Goal: Check status: Check status

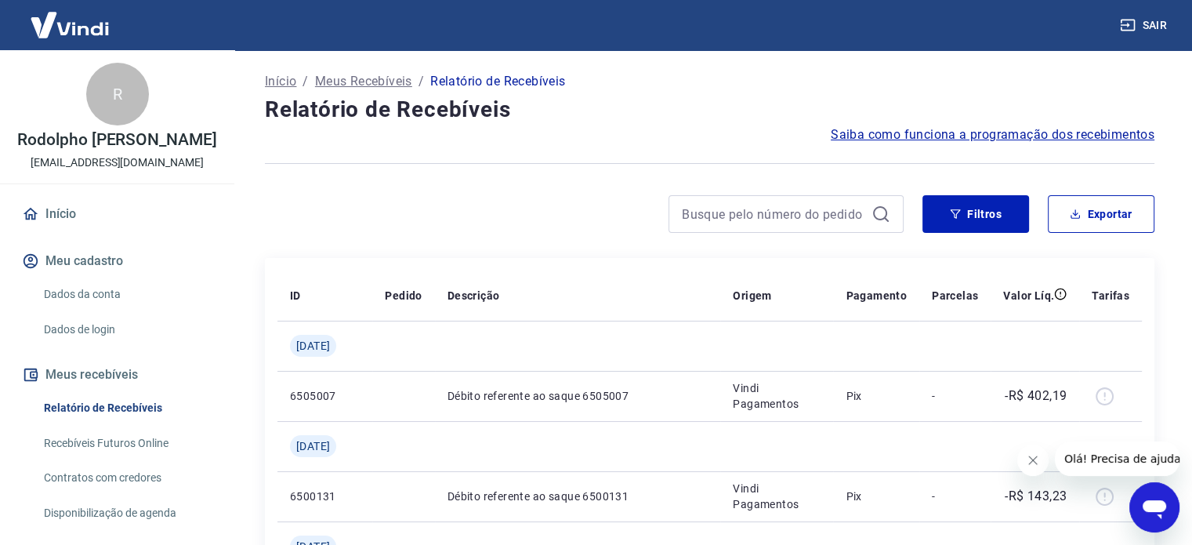
scroll to position [78, 0]
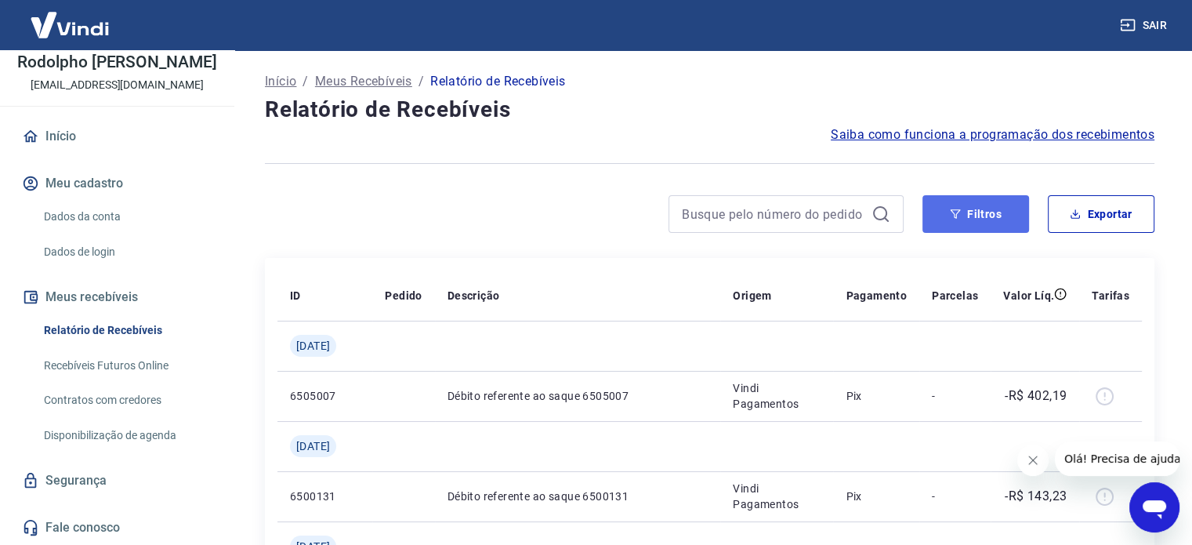
click at [990, 223] on button "Filtros" at bounding box center [975, 214] width 107 height 38
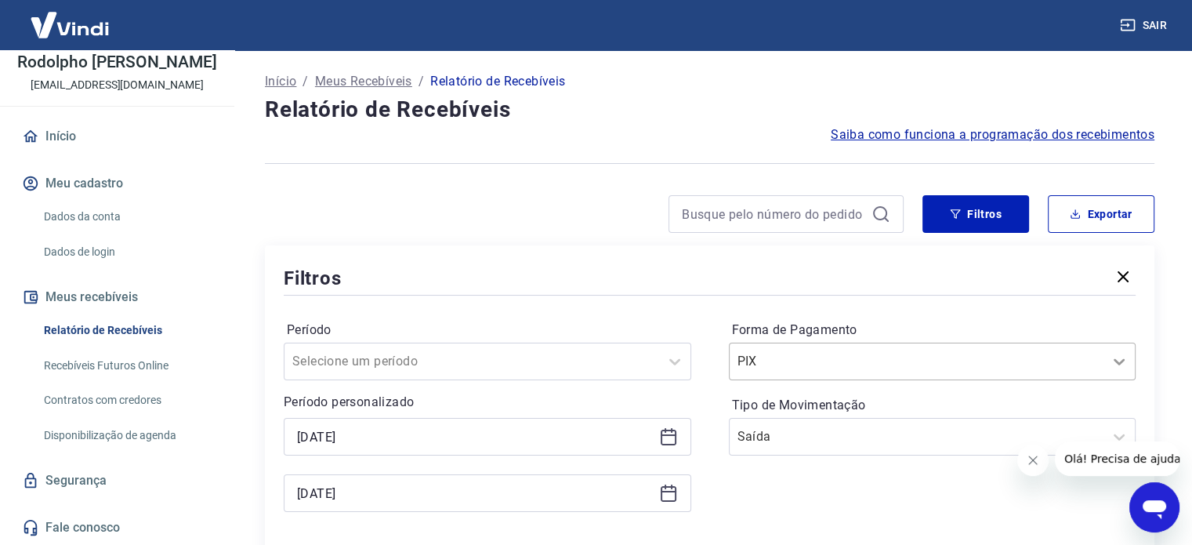
scroll to position [31, 0]
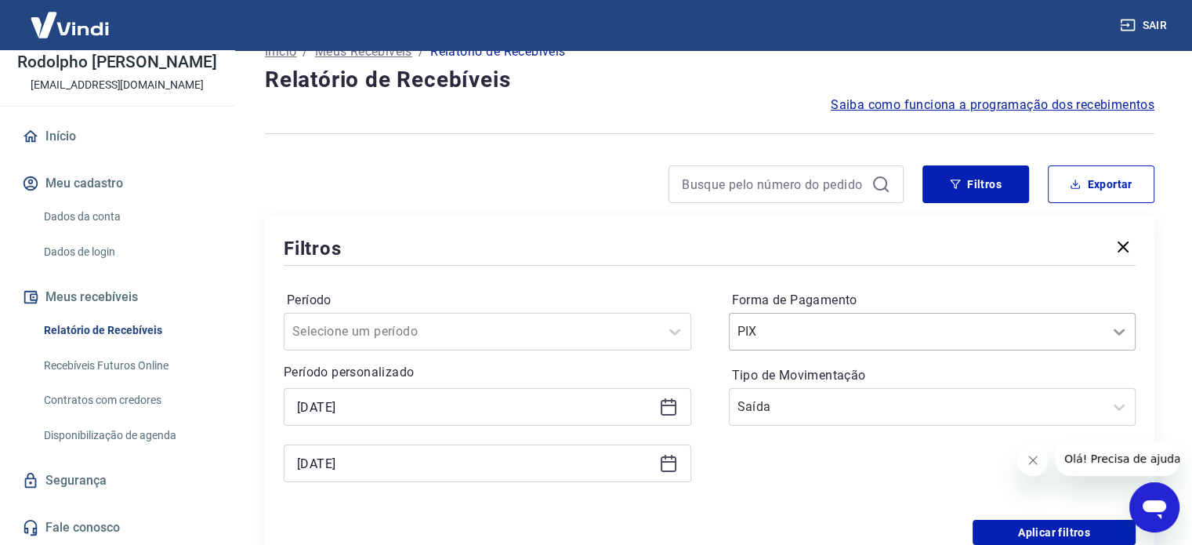
click at [1117, 350] on div "PIX" at bounding box center [932, 332] width 407 height 38
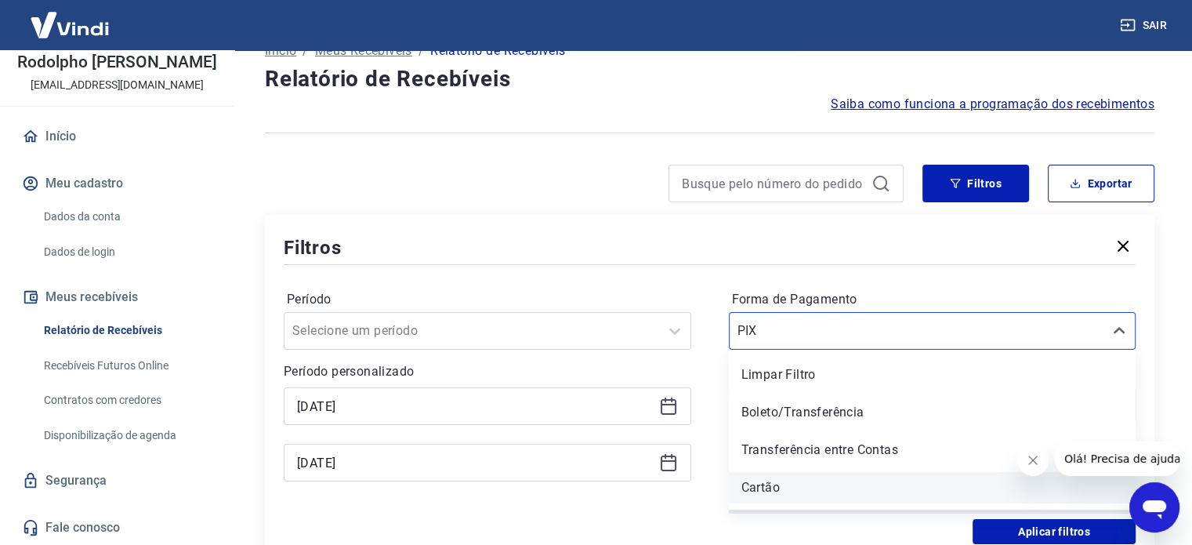
click at [770, 495] on div "Cartão" at bounding box center [932, 487] width 407 height 31
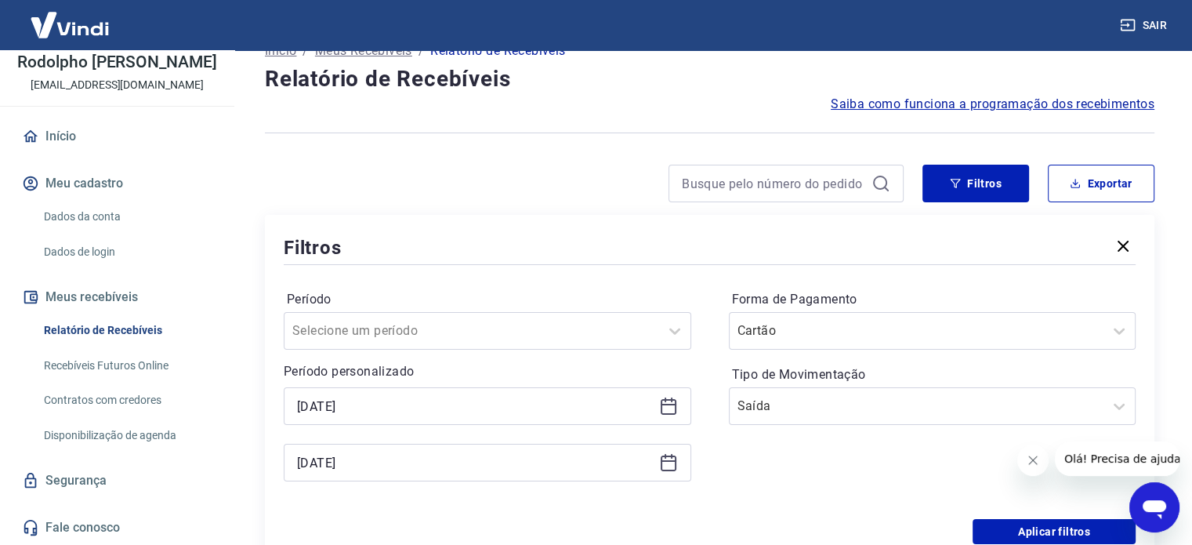
click at [670, 405] on icon at bounding box center [669, 405] width 16 height 2
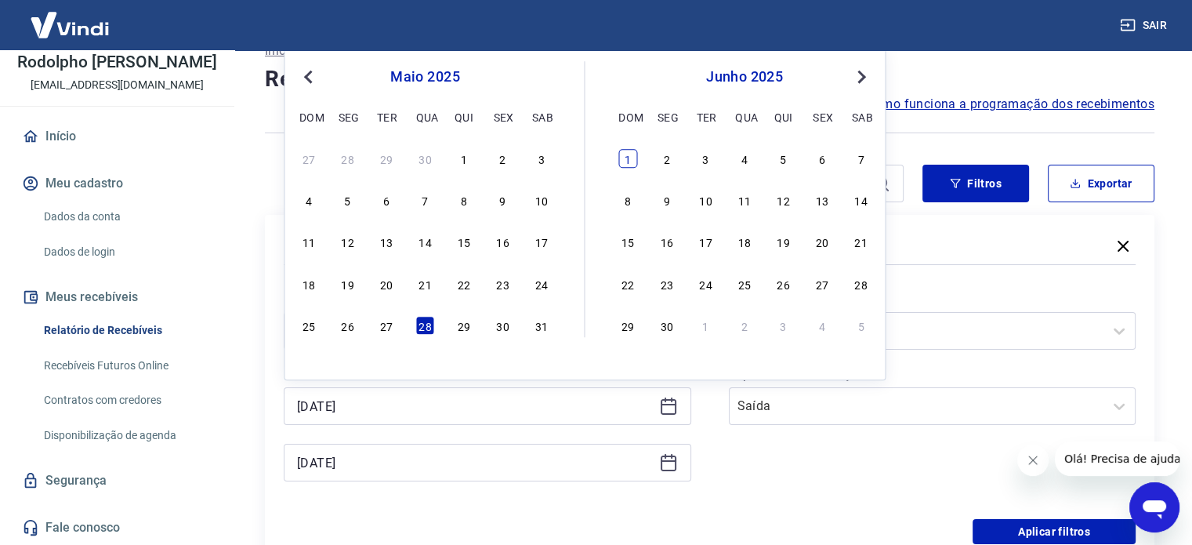
click at [628, 162] on div "1" at bounding box center [627, 158] width 19 height 19
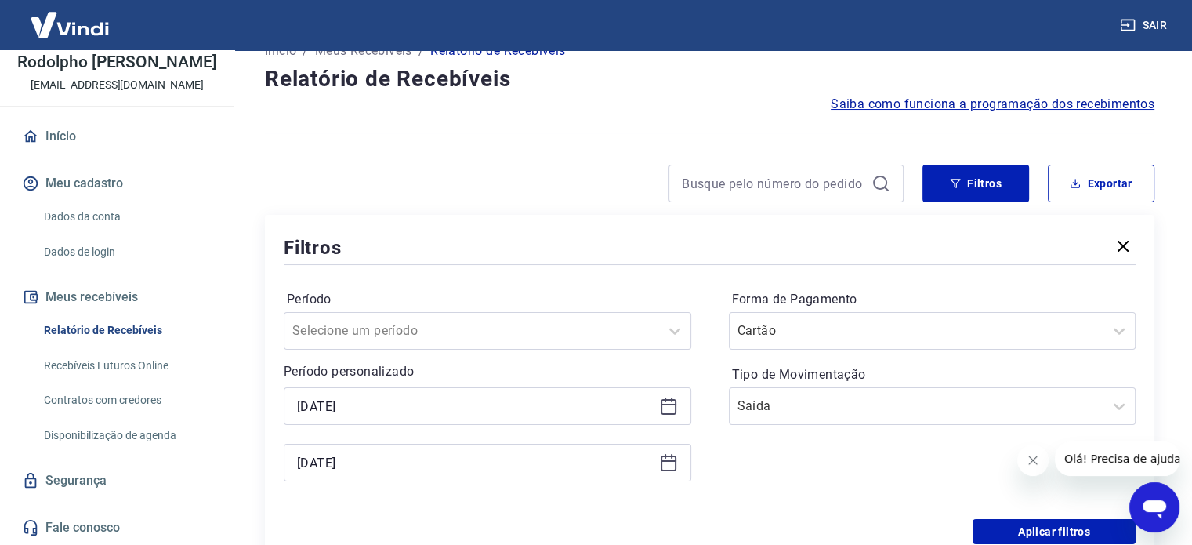
click at [671, 407] on icon at bounding box center [668, 405] width 19 height 19
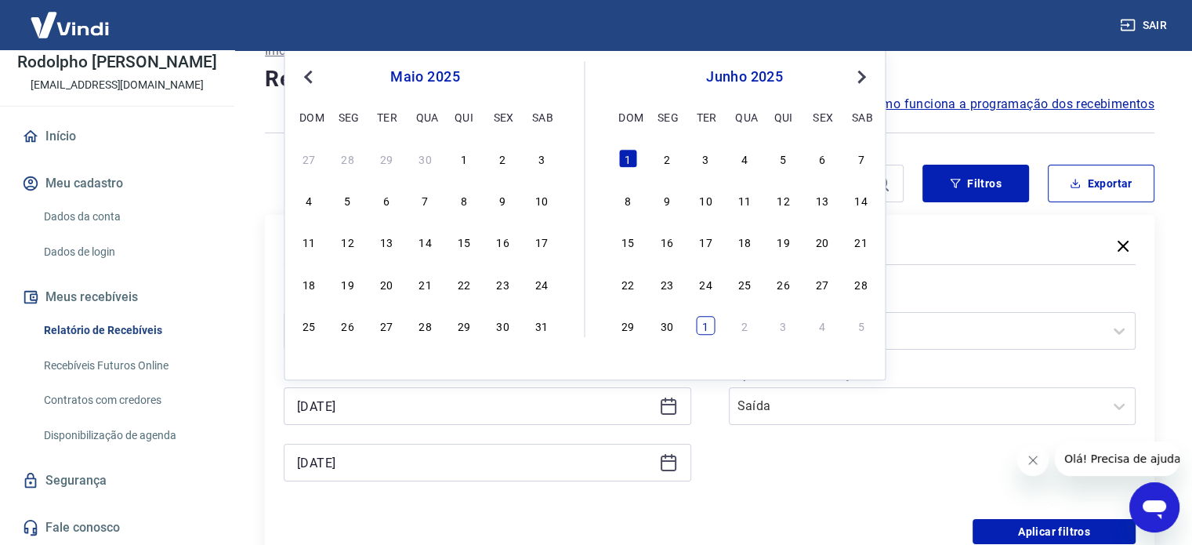
click at [708, 326] on div "1" at bounding box center [705, 325] width 19 height 19
type input "[DATE]"
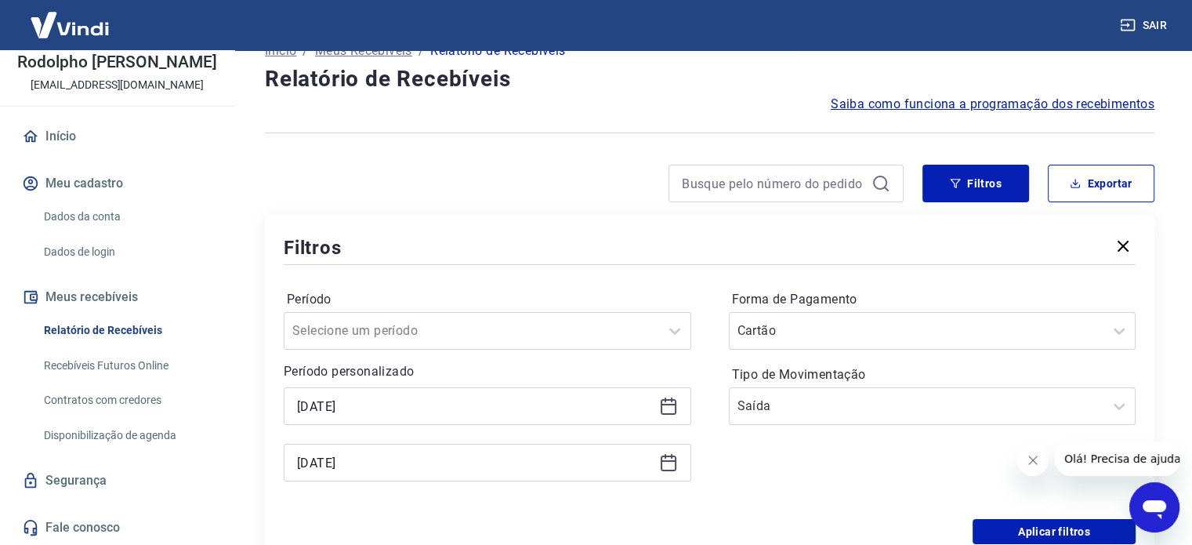
click at [664, 461] on icon at bounding box center [669, 461] width 16 height 2
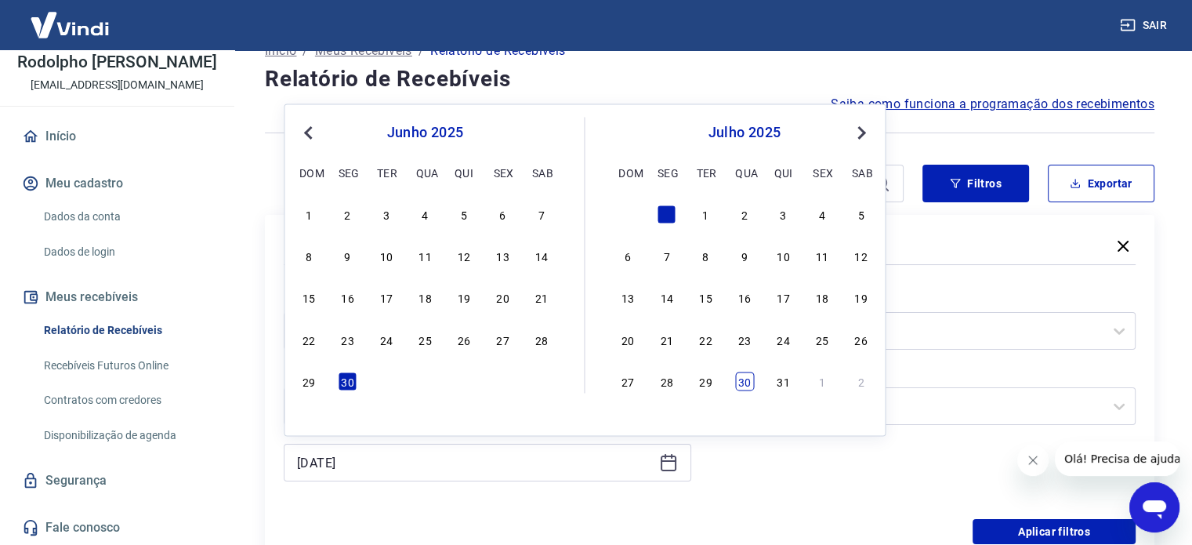
click at [748, 384] on div "30" at bounding box center [744, 380] width 19 height 19
type input "[DATE]"
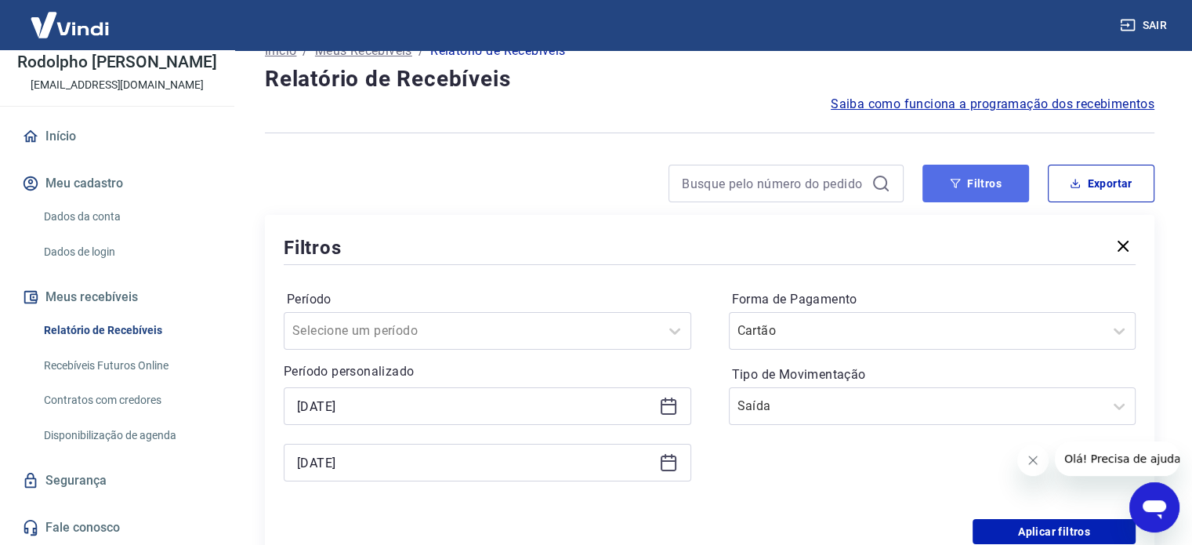
click at [977, 184] on button "Filtros" at bounding box center [975, 184] width 107 height 38
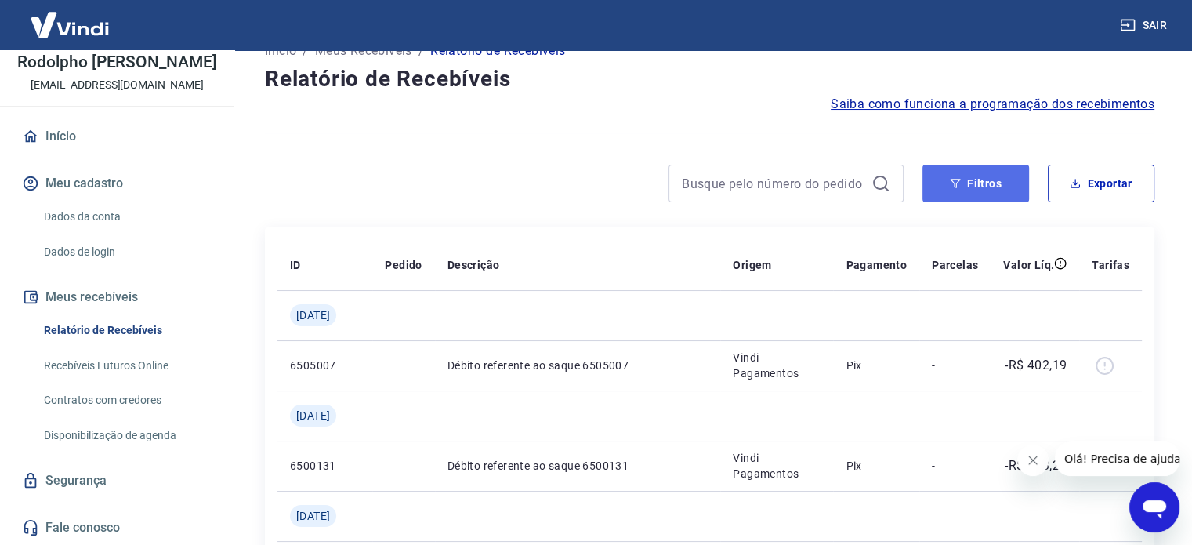
click at [937, 197] on button "Filtros" at bounding box center [975, 184] width 107 height 38
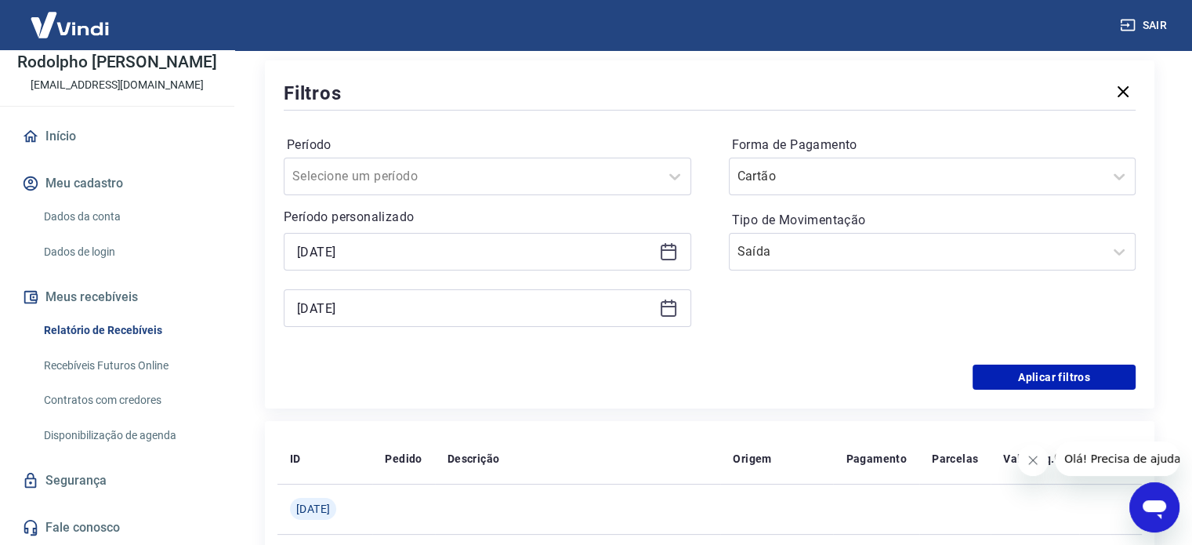
scroll to position [187, 0]
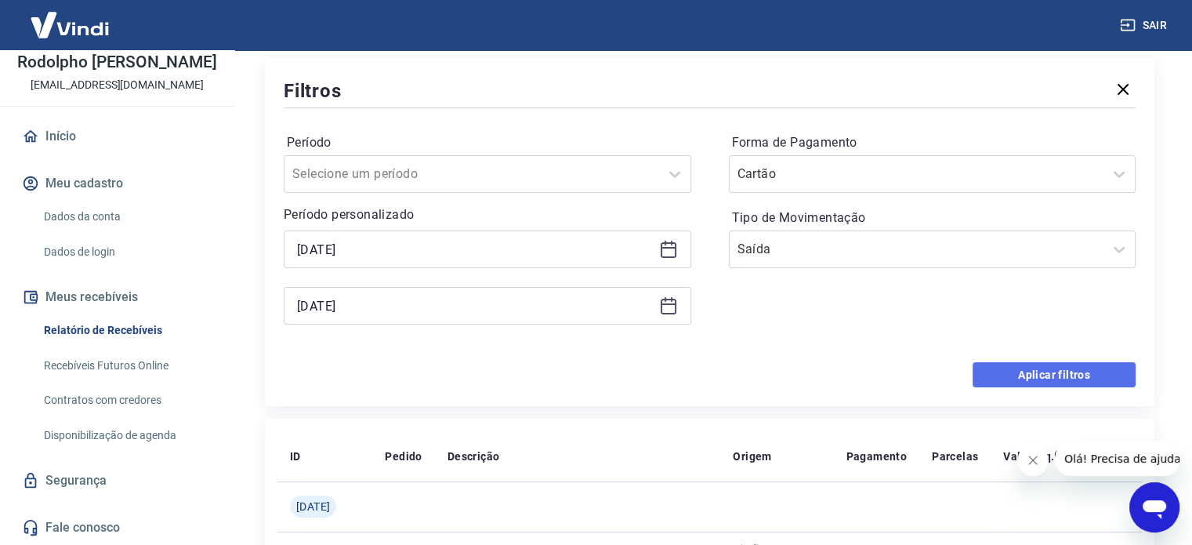
click at [1000, 375] on button "Aplicar filtros" at bounding box center [1053, 374] width 163 height 25
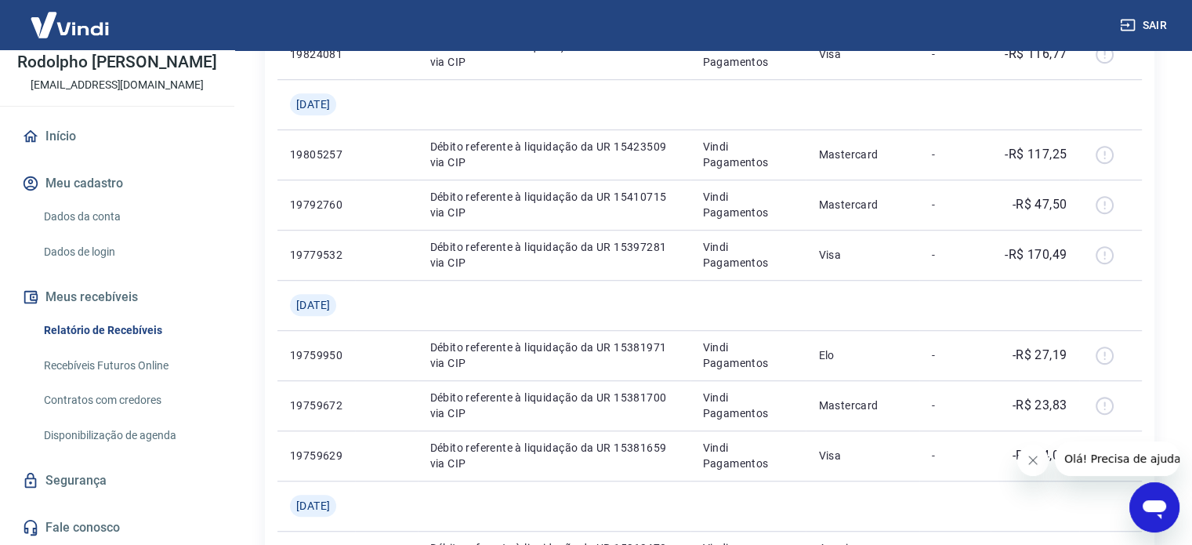
scroll to position [1486, 0]
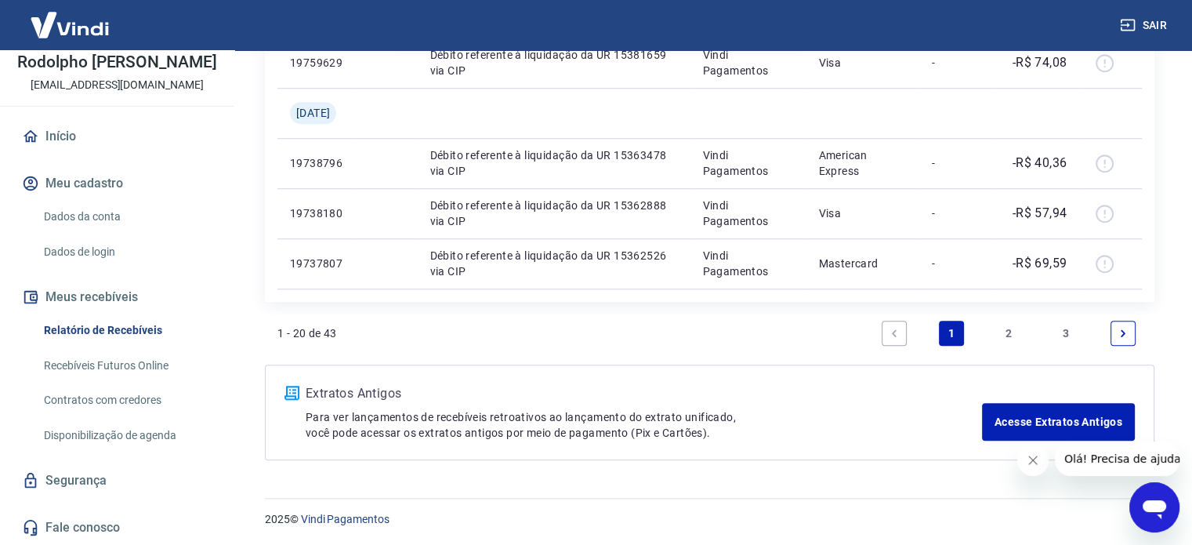
click at [1066, 325] on link "3" at bounding box center [1065, 332] width 25 height 25
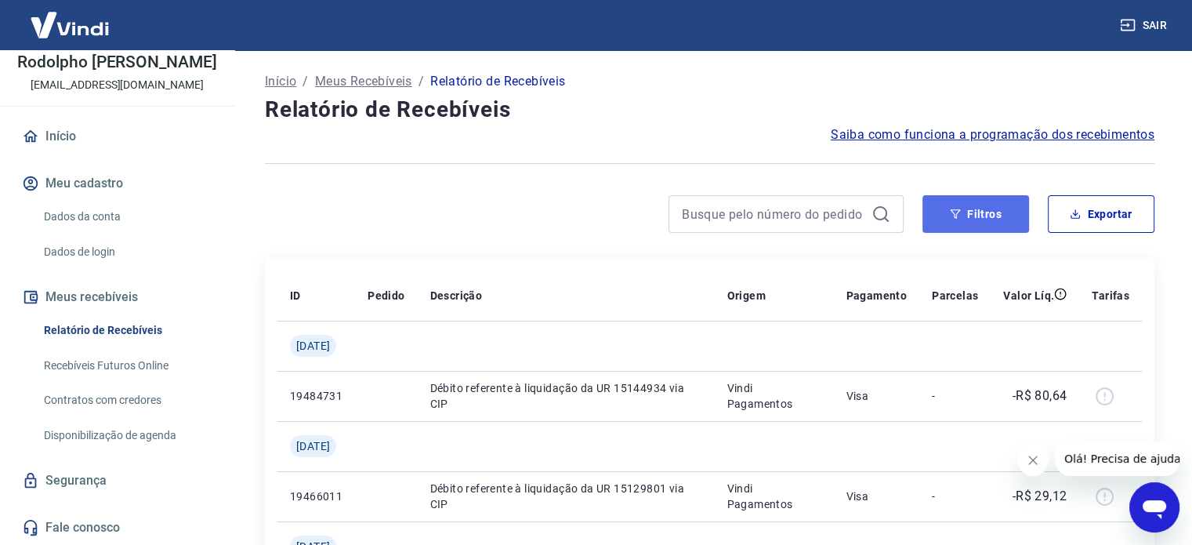
click at [940, 212] on button "Filtros" at bounding box center [975, 214] width 107 height 38
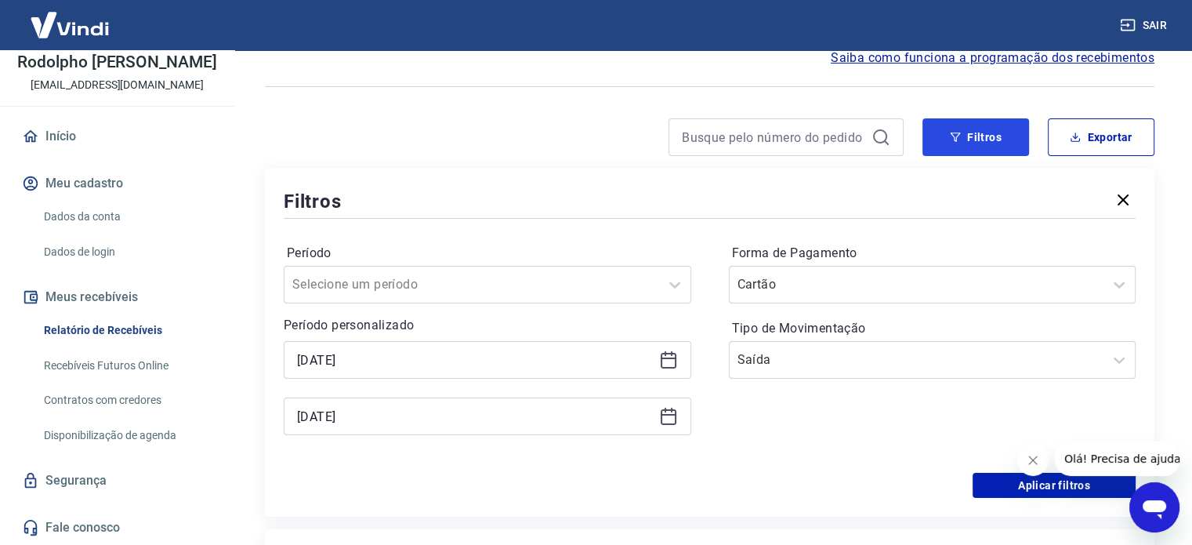
scroll to position [78, 0]
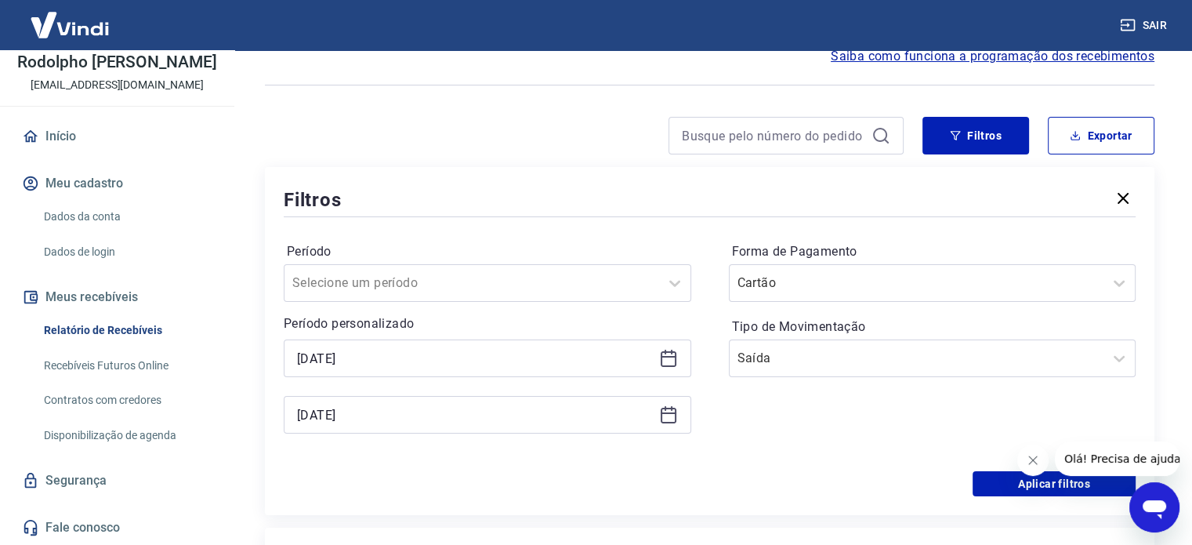
click at [659, 360] on icon at bounding box center [668, 358] width 19 height 19
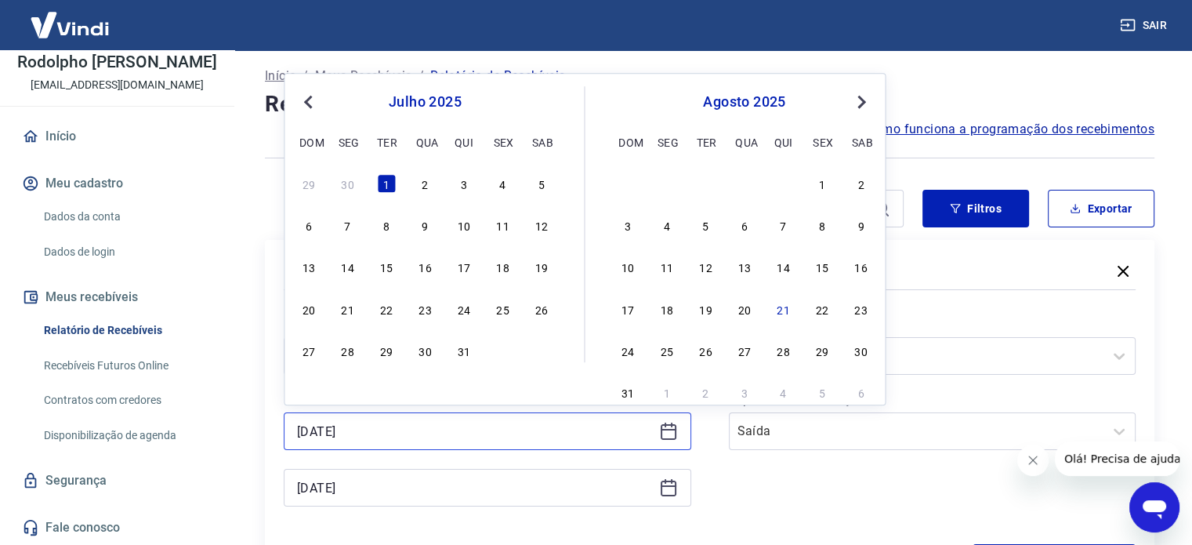
scroll to position [0, 0]
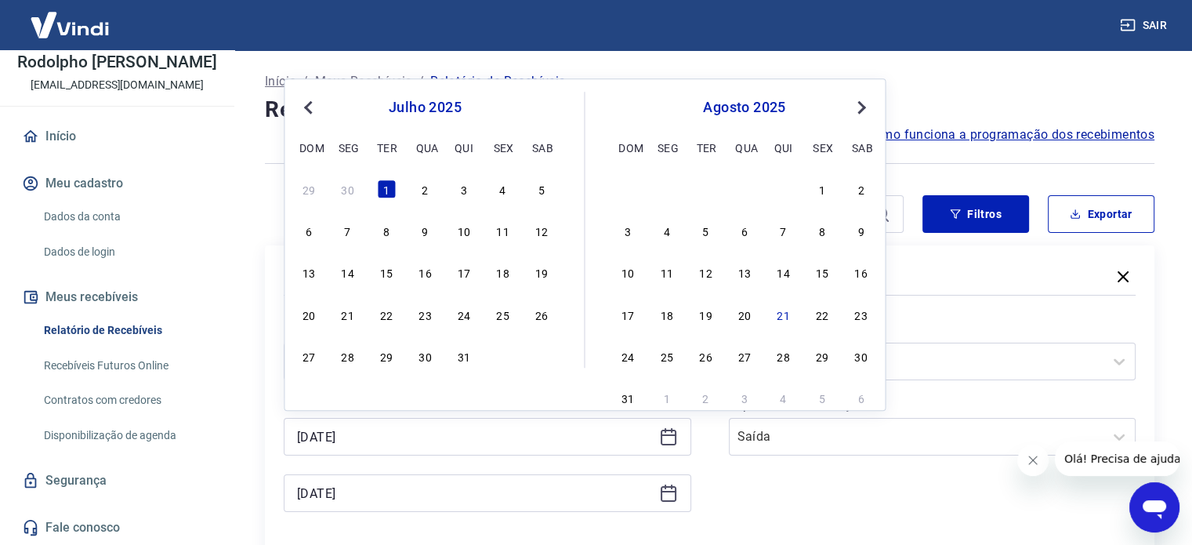
click at [310, 103] on span "Previous Month" at bounding box center [310, 107] width 0 height 18
click at [349, 353] on div "30" at bounding box center [348, 355] width 19 height 19
type input "[DATE]"
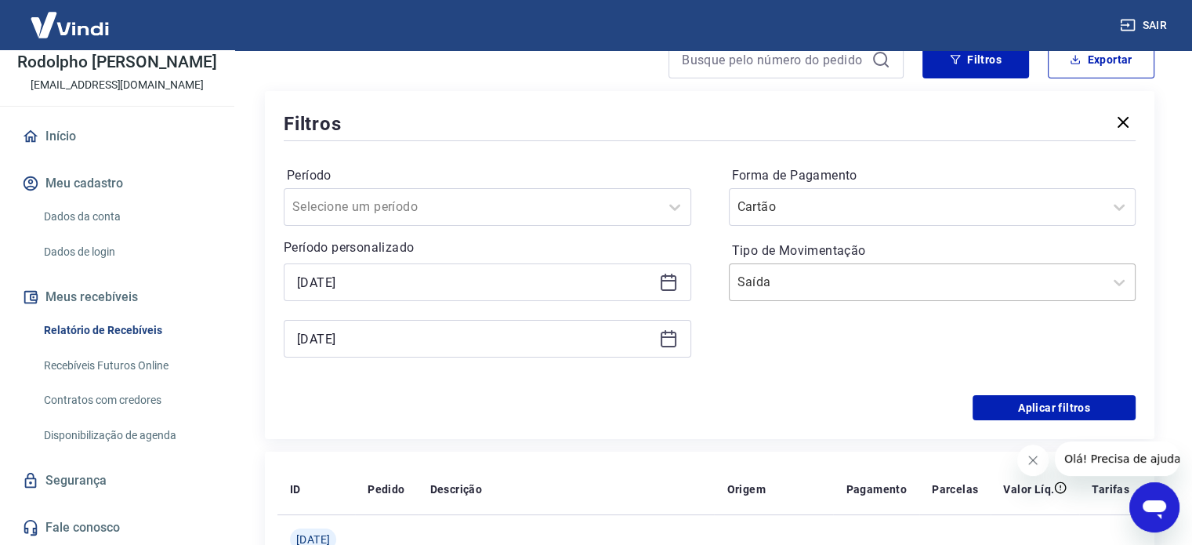
scroll to position [157, 0]
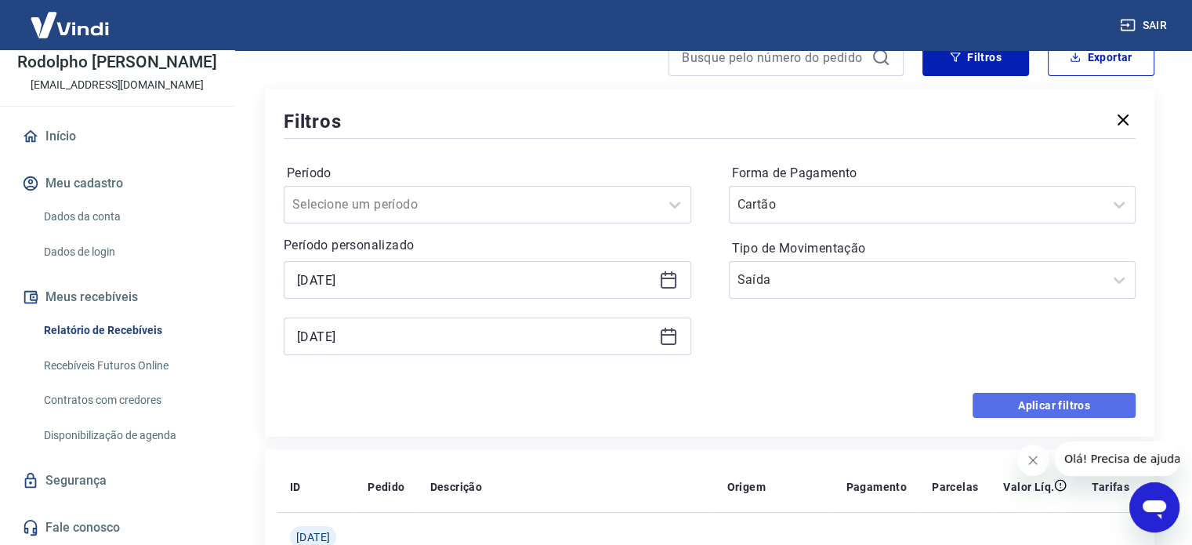
click at [1015, 407] on button "Aplicar filtros" at bounding box center [1053, 405] width 163 height 25
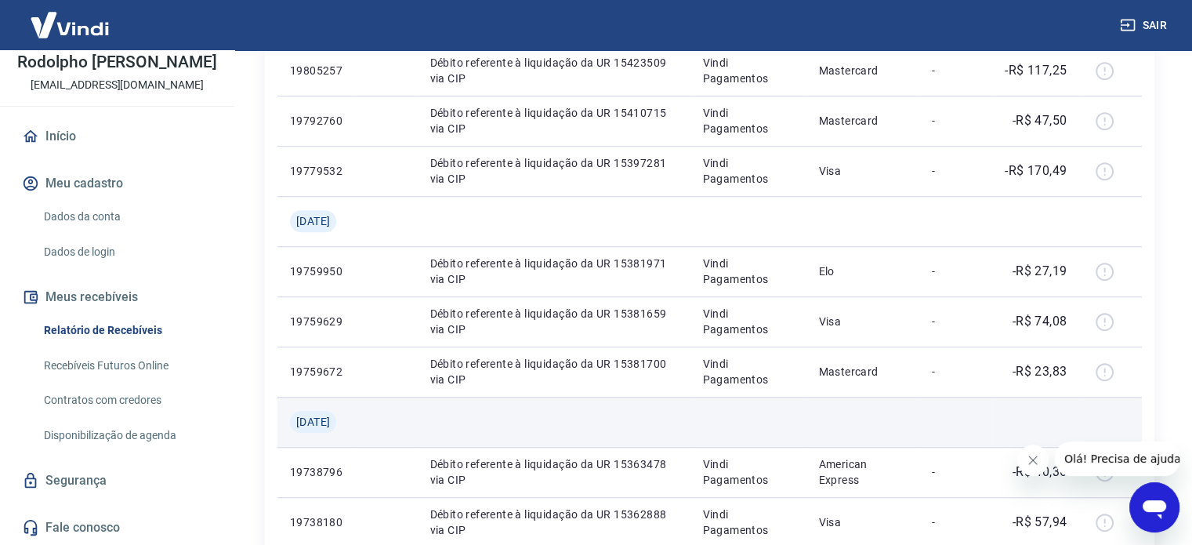
scroll to position [1486, 0]
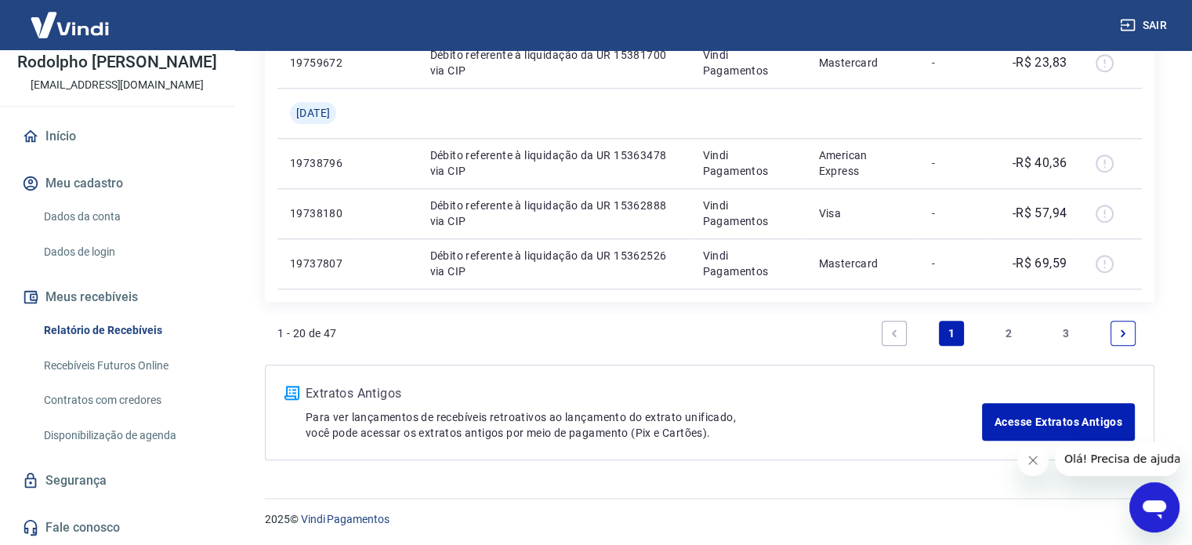
click at [1066, 335] on link "3" at bounding box center [1065, 332] width 25 height 25
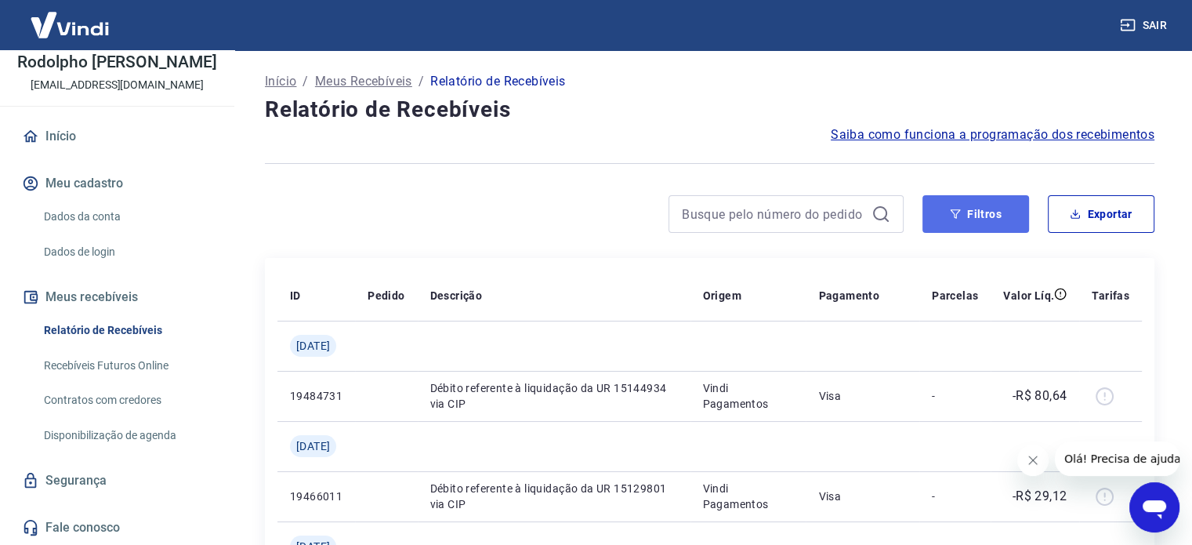
click at [988, 203] on button "Filtros" at bounding box center [975, 214] width 107 height 38
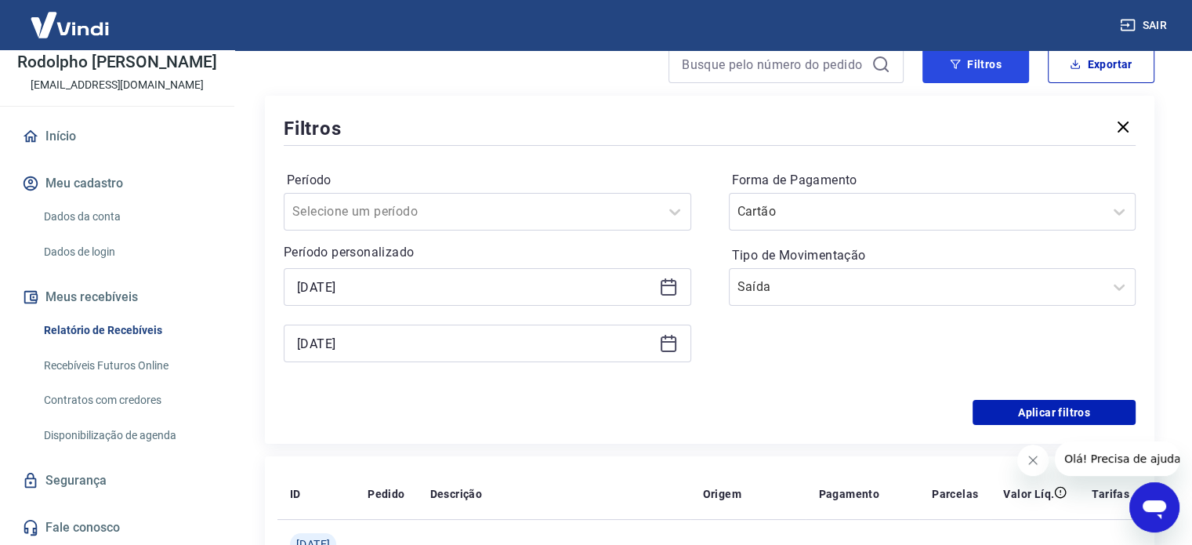
scroll to position [157, 0]
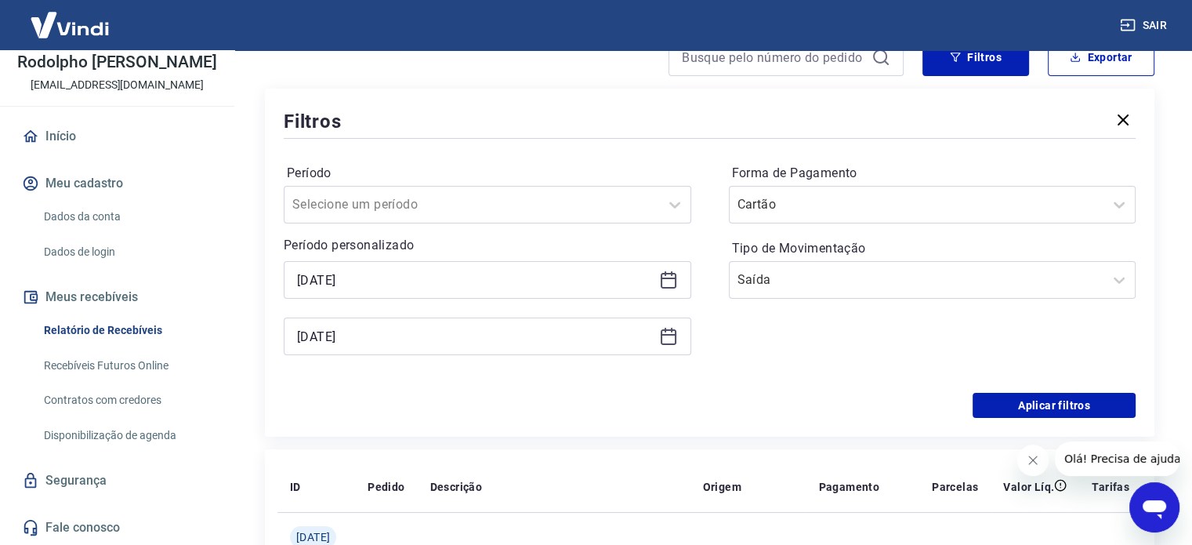
click at [668, 281] on icon at bounding box center [668, 279] width 19 height 19
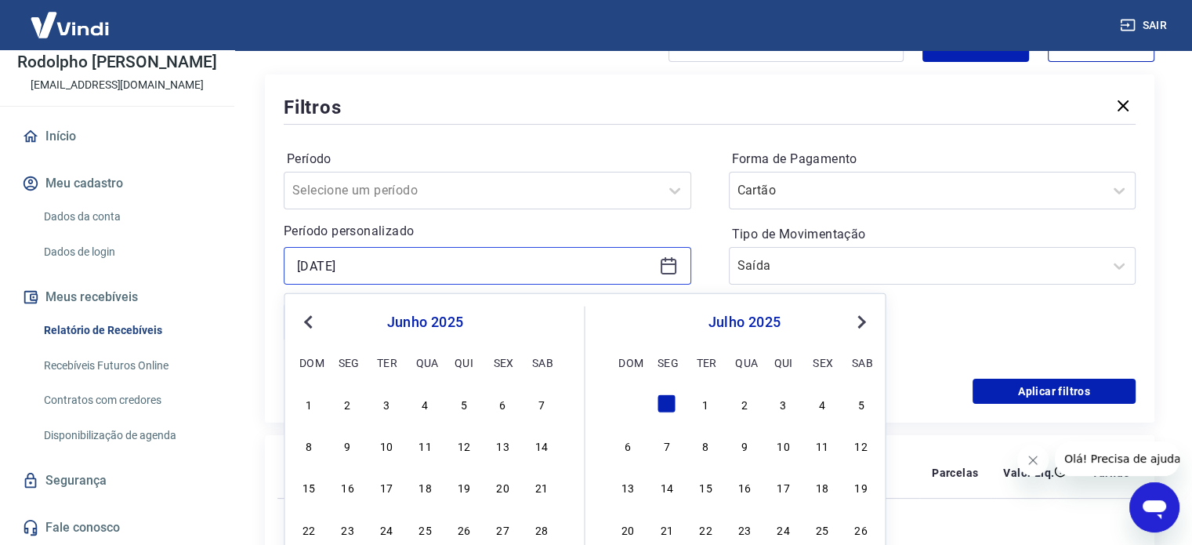
scroll to position [392, 0]
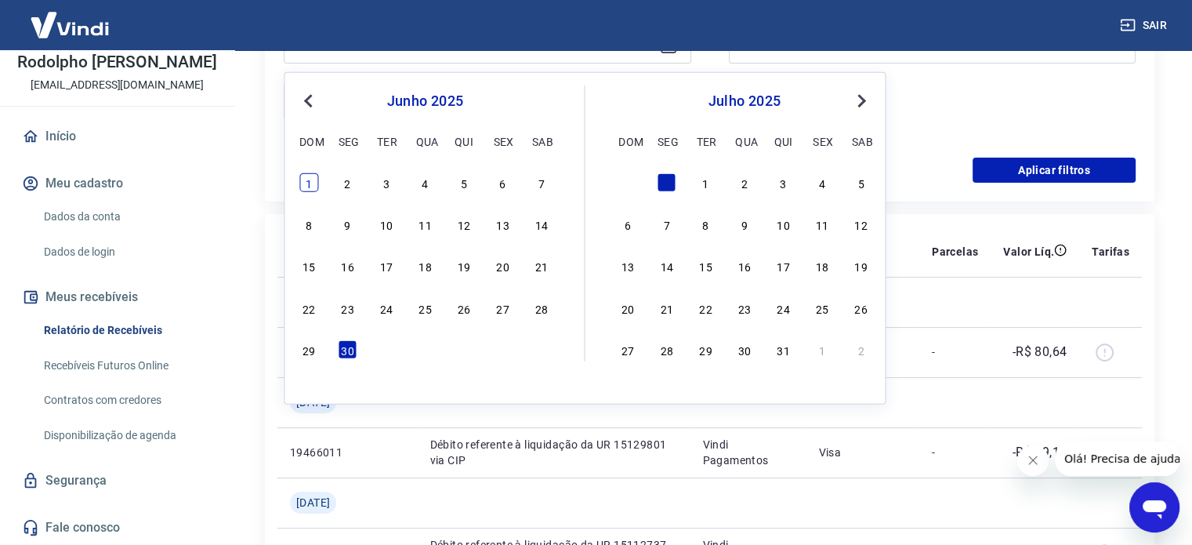
click at [312, 179] on div "1" at bounding box center [308, 182] width 19 height 19
type input "[DATE]"
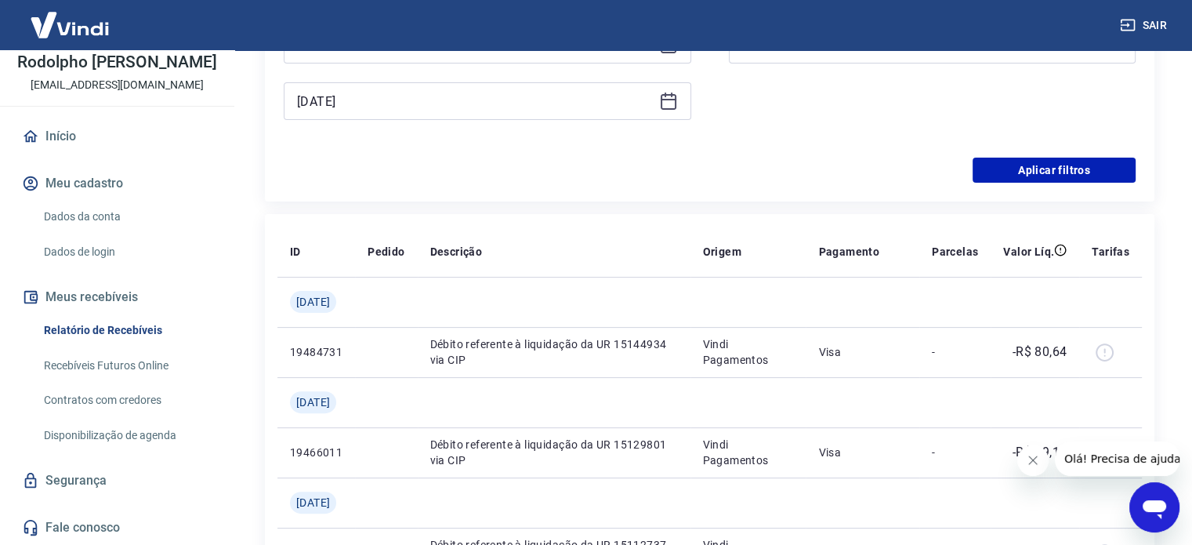
click at [664, 107] on icon at bounding box center [668, 101] width 19 height 19
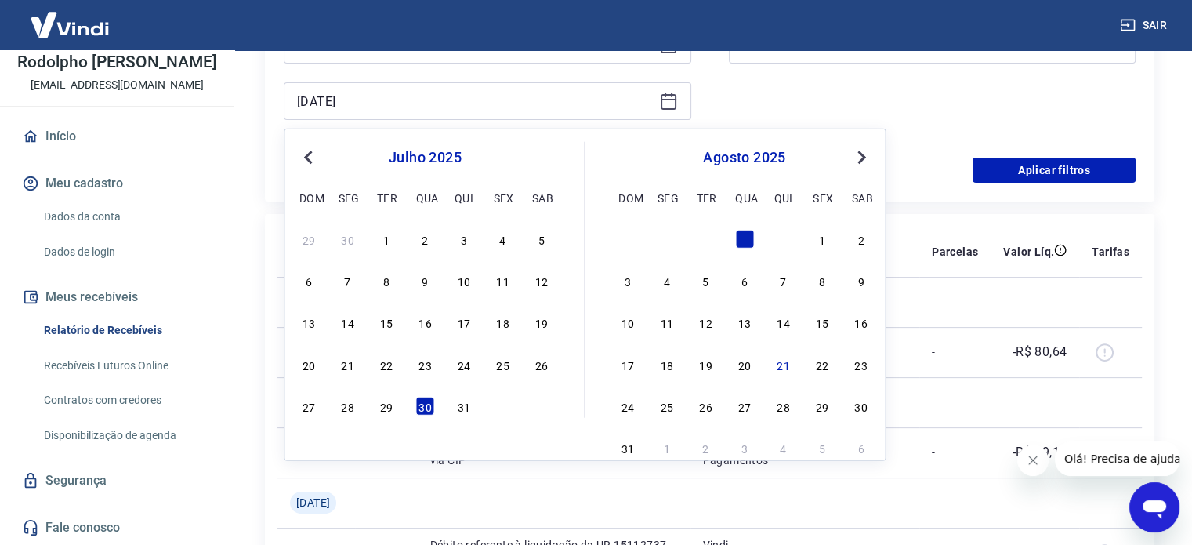
click at [310, 162] on button "Previous Month" at bounding box center [308, 157] width 19 height 19
click at [350, 404] on div "30" at bounding box center [348, 405] width 19 height 19
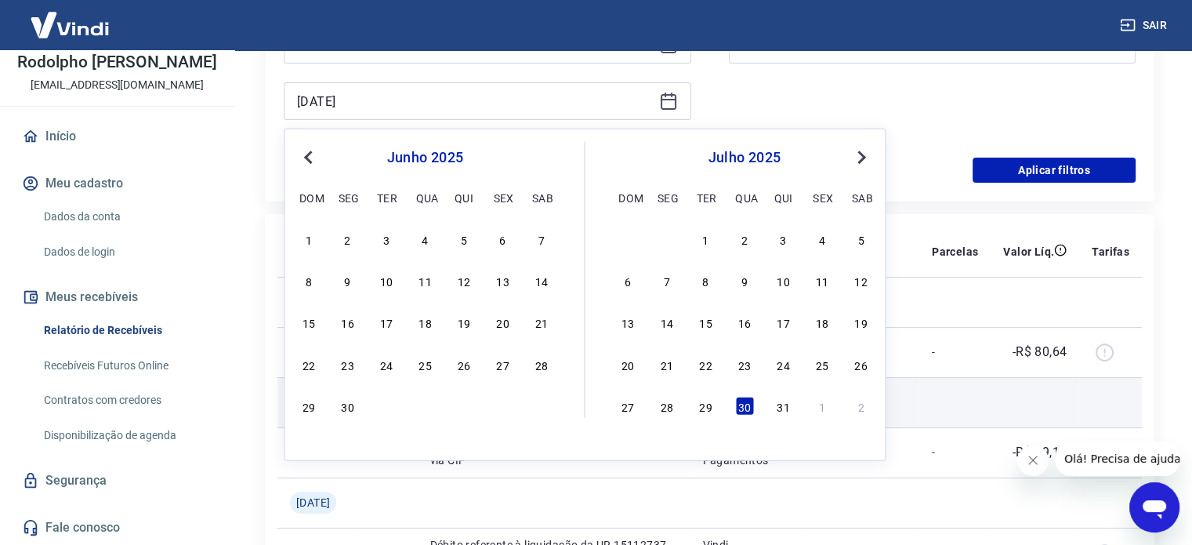
type input "[DATE]"
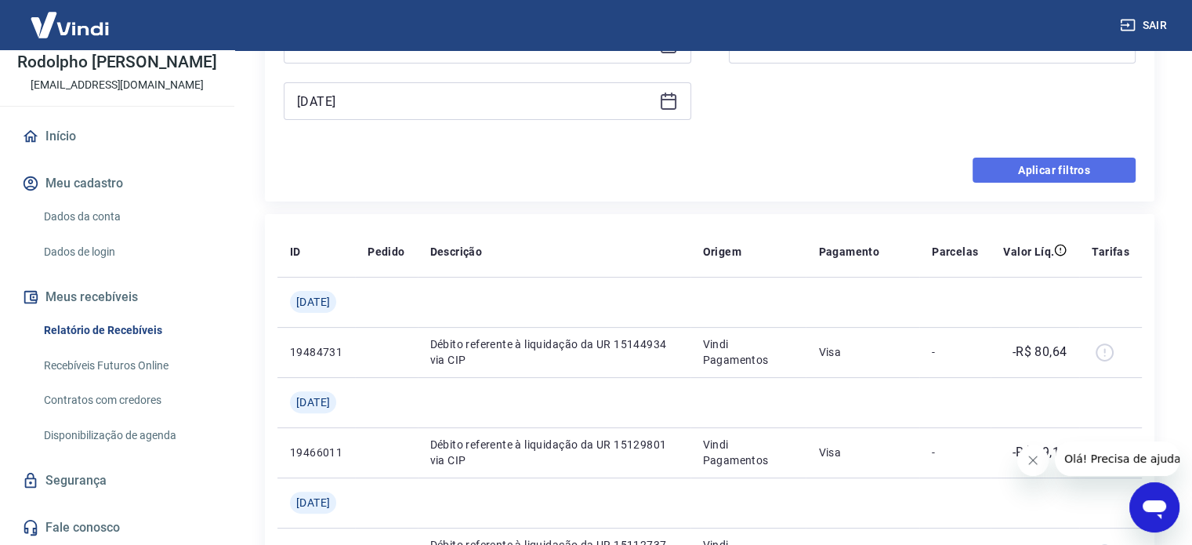
click at [1025, 173] on button "Aplicar filtros" at bounding box center [1053, 170] width 163 height 25
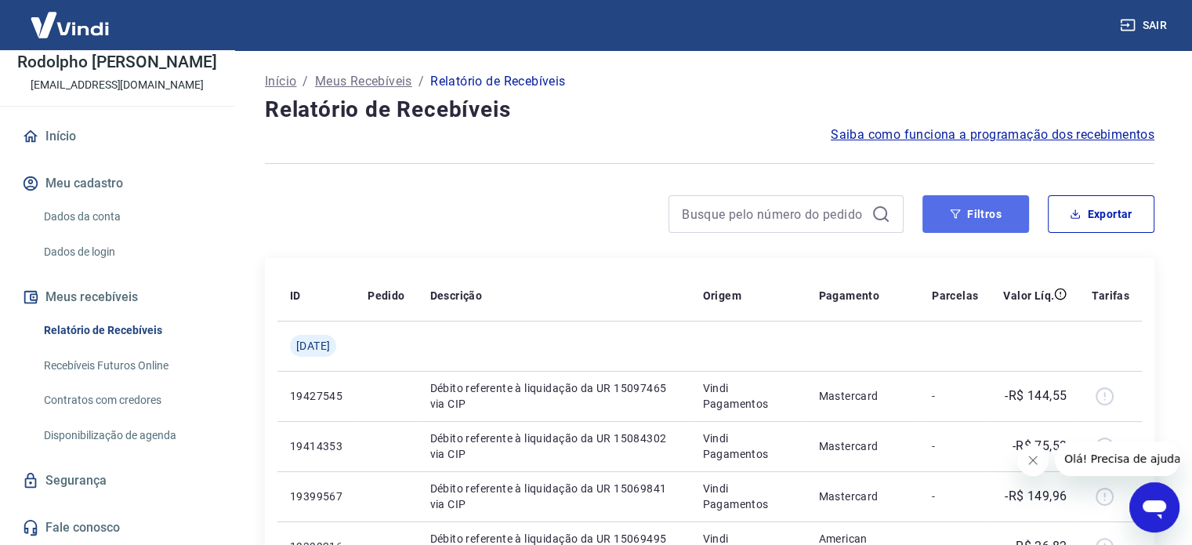
click at [994, 208] on button "Filtros" at bounding box center [975, 214] width 107 height 38
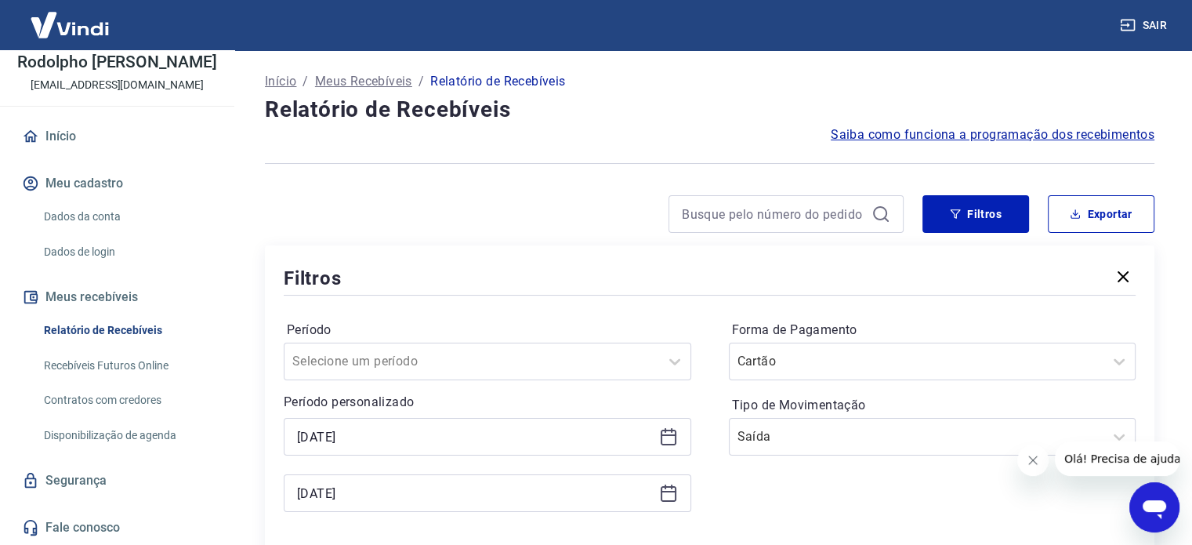
click at [672, 433] on icon at bounding box center [668, 436] width 19 height 19
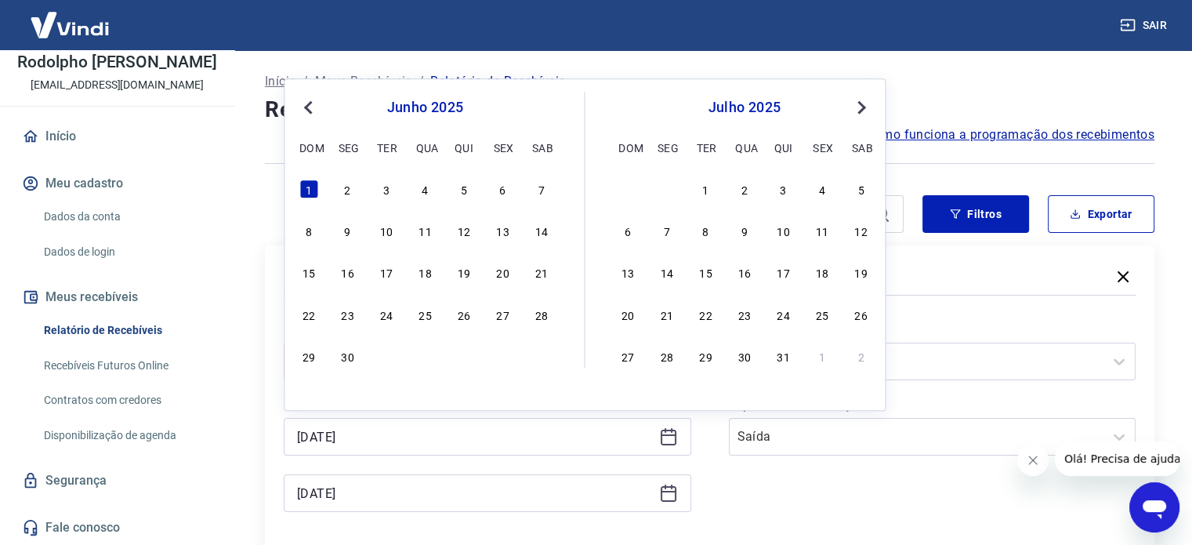
click at [310, 109] on span "Previous Month" at bounding box center [310, 107] width 0 height 18
click at [464, 353] on div "29" at bounding box center [463, 355] width 19 height 19
type input "[DATE]"
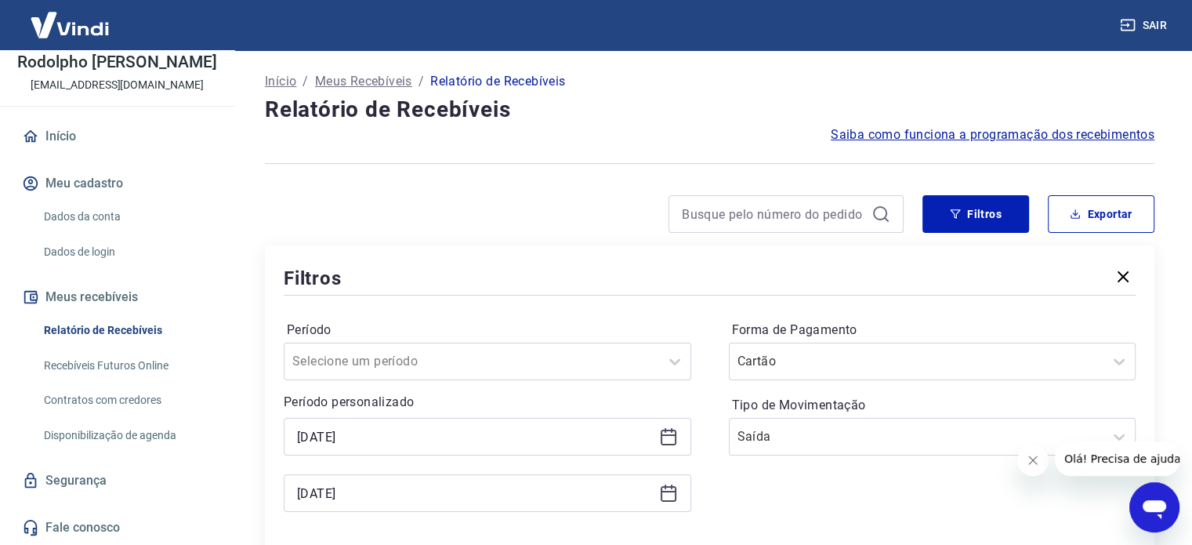
scroll to position [313, 0]
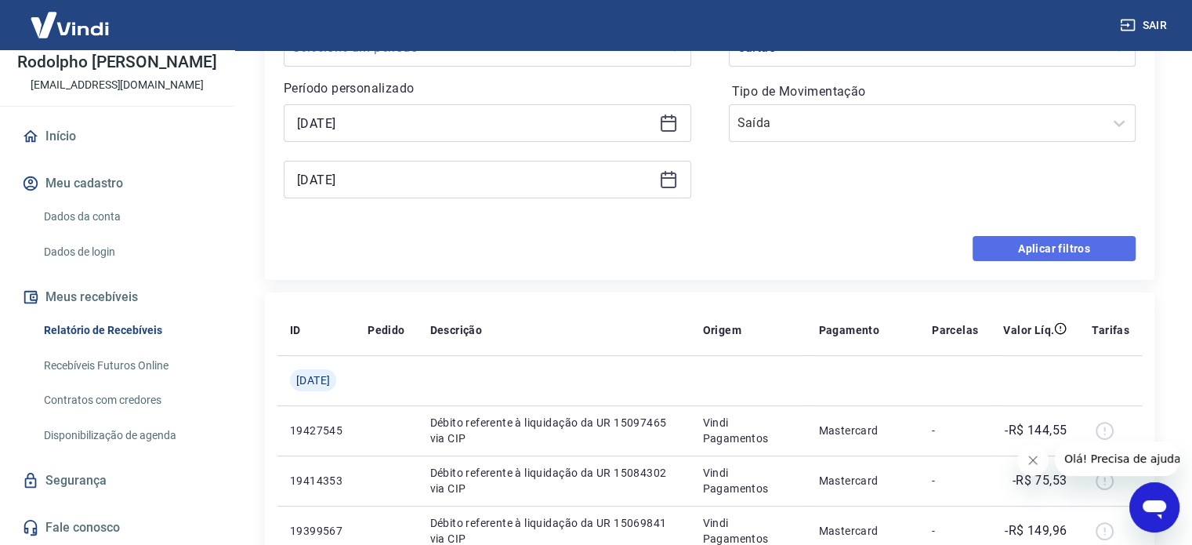
click at [1008, 252] on button "Aplicar filtros" at bounding box center [1053, 248] width 163 height 25
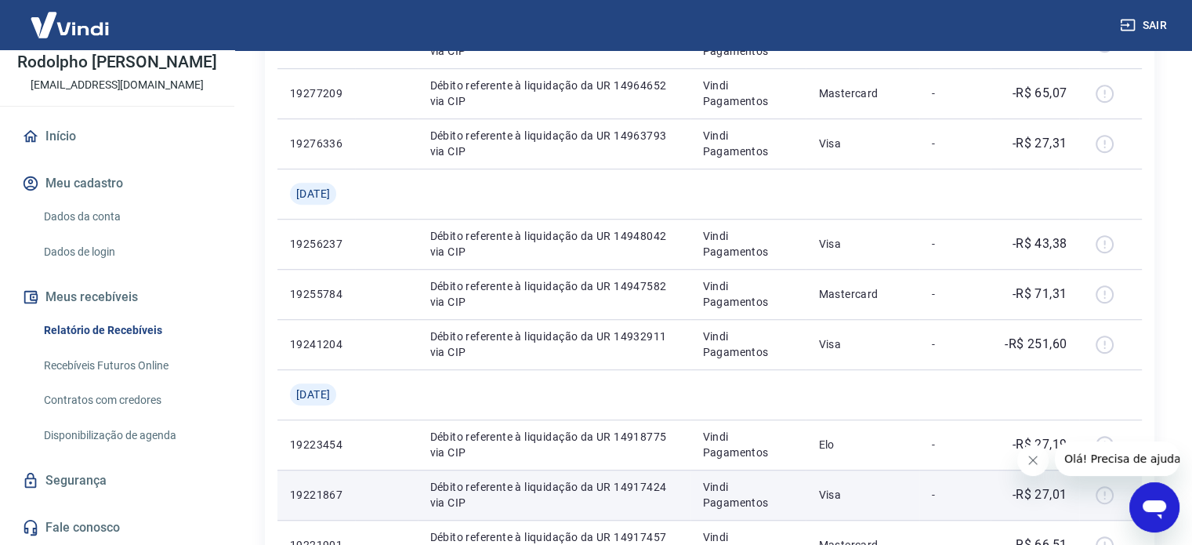
scroll to position [1386, 0]
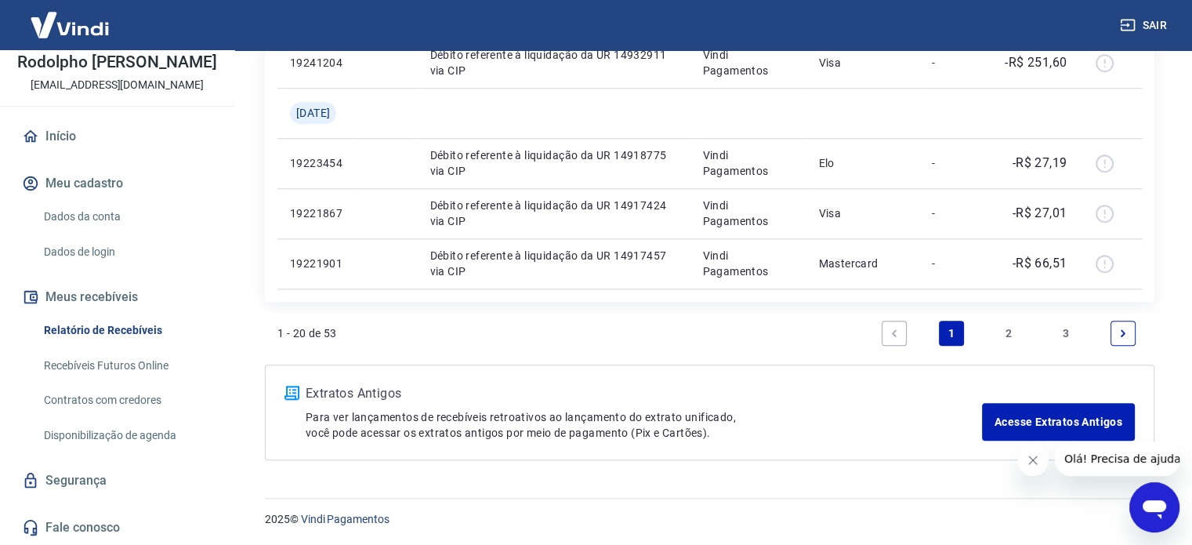
click at [1063, 338] on link "3" at bounding box center [1065, 332] width 25 height 25
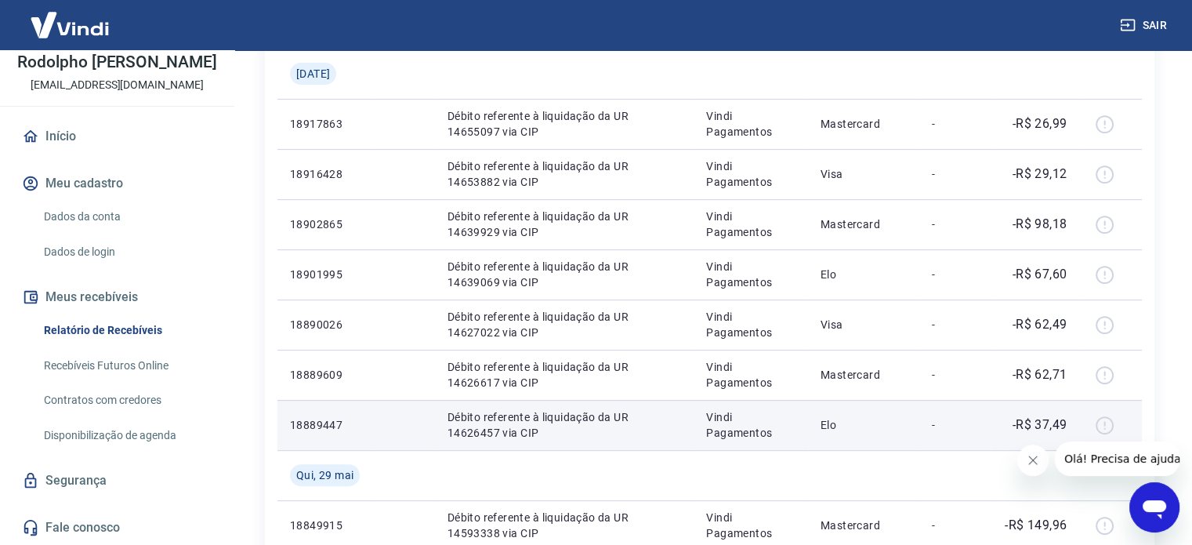
scroll to position [621, 0]
